Goal: Register for event/course

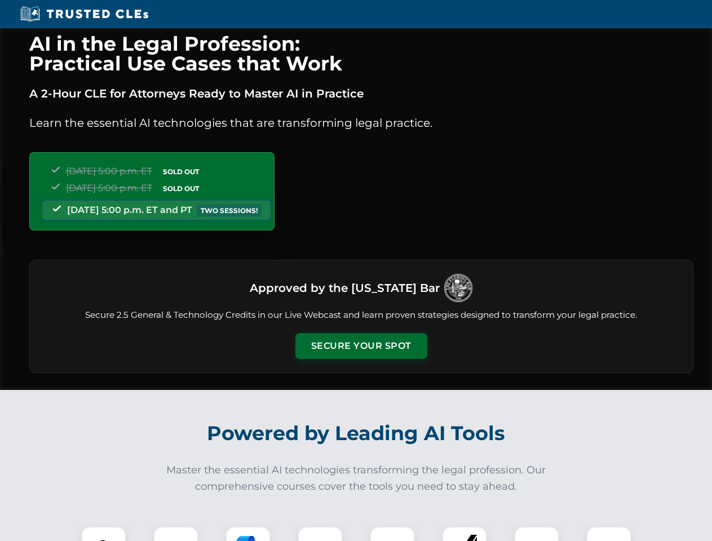
click at [361, 346] on button "Secure Your Spot" at bounding box center [361, 346] width 132 height 26
click at [104, 534] on img at bounding box center [103, 549] width 33 height 33
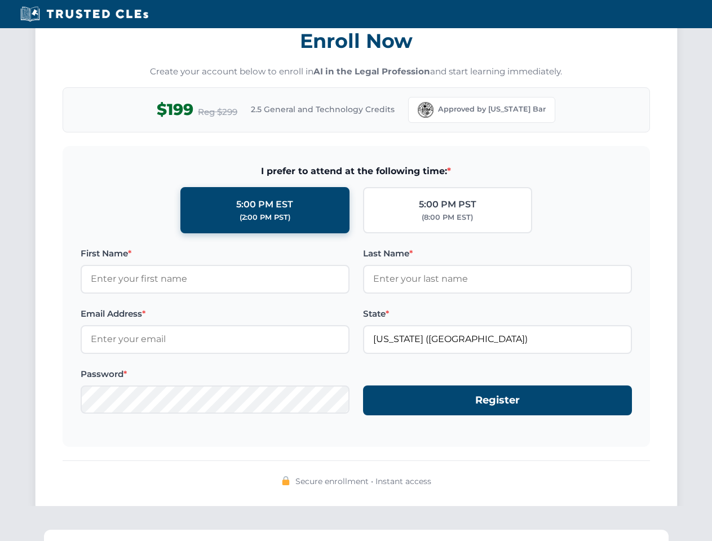
scroll to position [1107, 0]
